Goal: Information Seeking & Learning: Learn about a topic

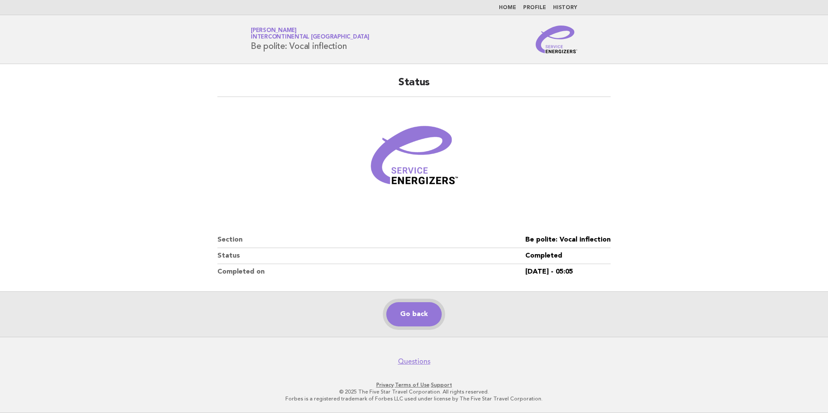
click at [412, 312] on link "Go back" at bounding box center [413, 314] width 55 height 24
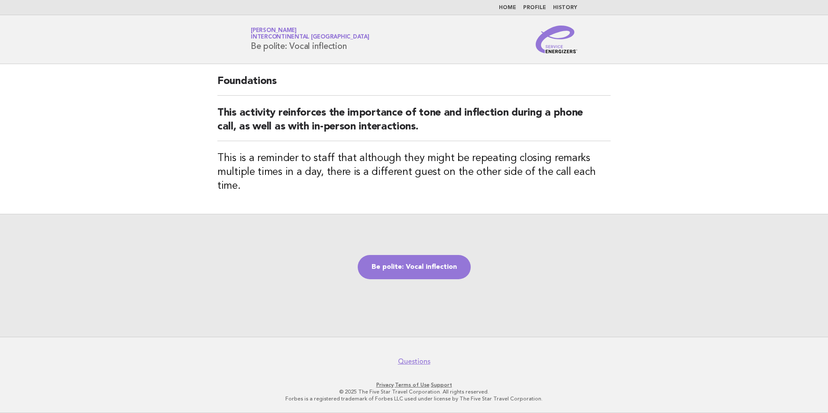
click at [516, 9] on link "Home" at bounding box center [507, 7] width 17 height 5
